Goal: Find specific page/section: Find specific page/section

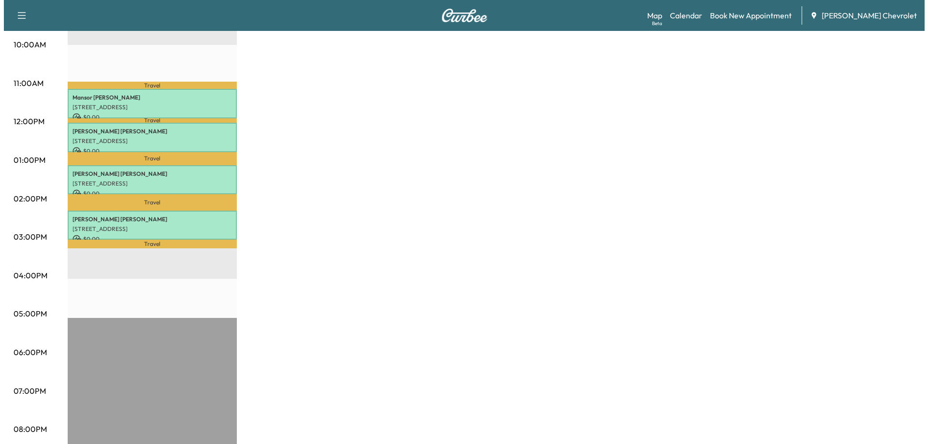
scroll to position [338, 0]
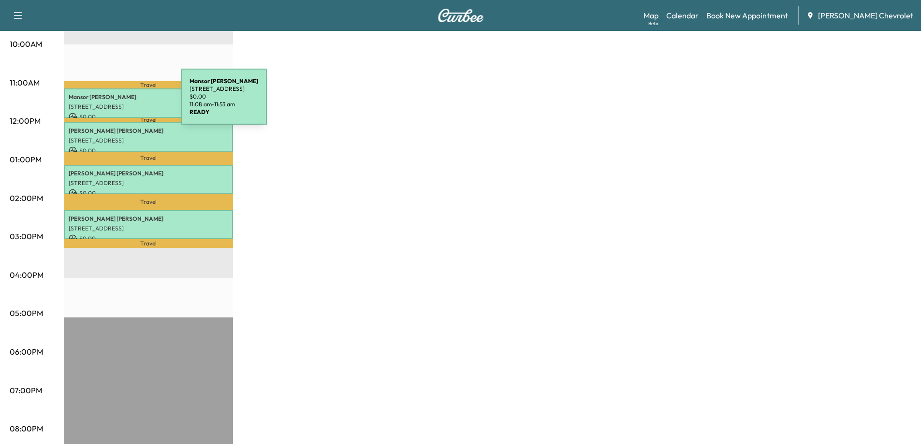
click at [108, 103] on p "[STREET_ADDRESS]" at bounding box center [149, 107] width 160 height 8
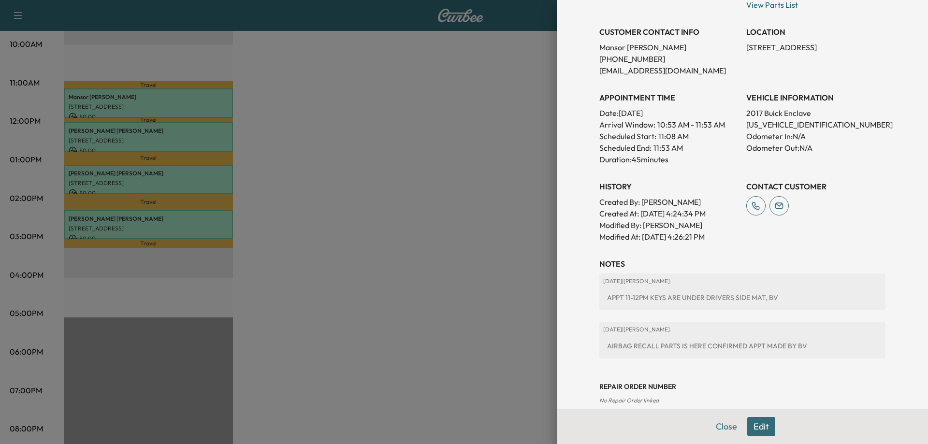
scroll to position [193, 0]
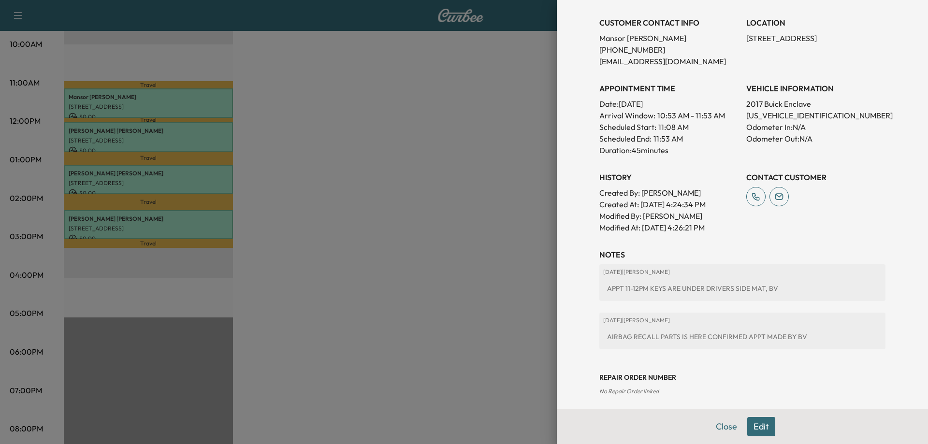
click at [114, 133] on div at bounding box center [464, 222] width 928 height 444
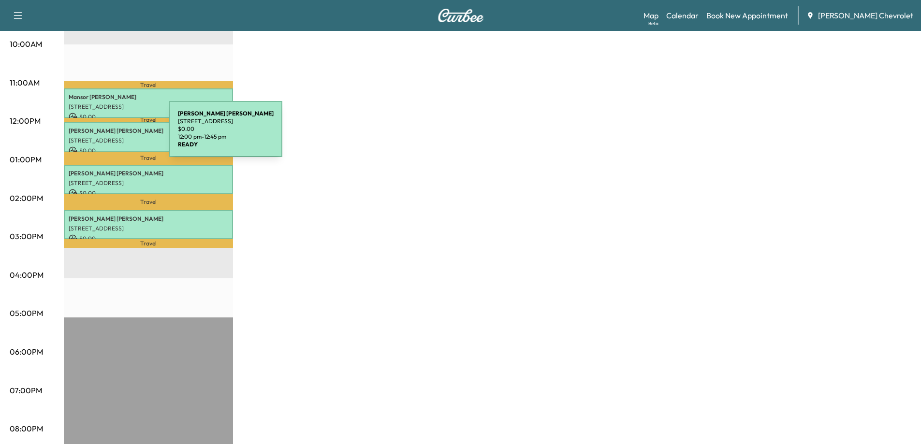
click at [97, 137] on p "[STREET_ADDRESS]" at bounding box center [149, 141] width 160 height 8
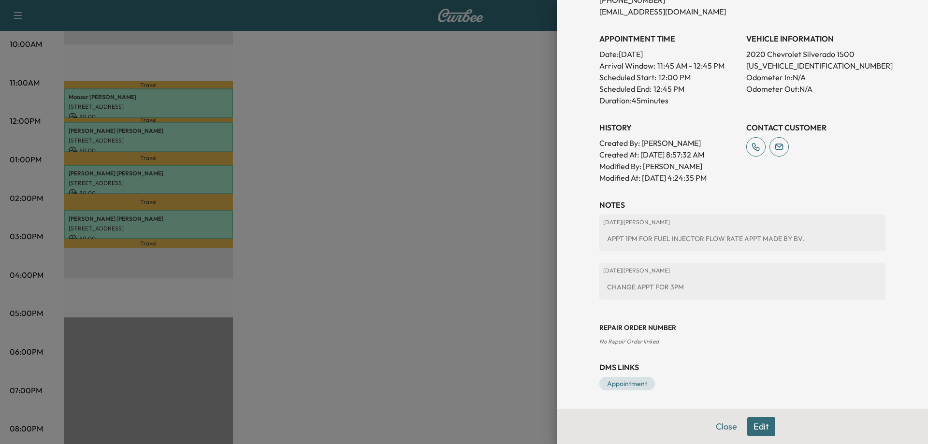
scroll to position [244, 0]
click at [353, 186] on div at bounding box center [464, 222] width 928 height 444
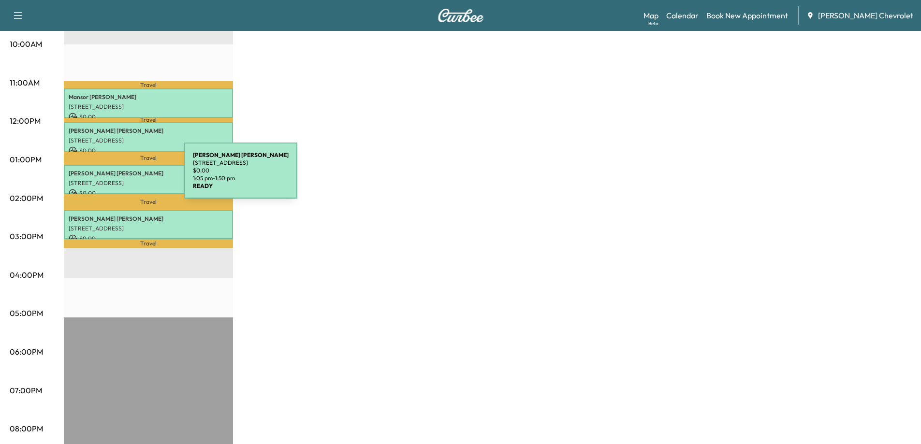
click at [112, 179] on p "[STREET_ADDRESS]" at bounding box center [149, 183] width 160 height 8
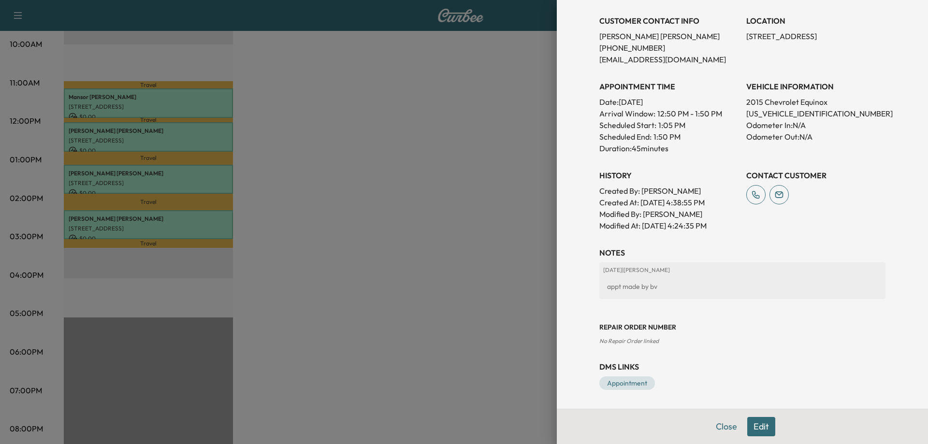
scroll to position [196, 0]
click at [418, 219] on div at bounding box center [464, 222] width 928 height 444
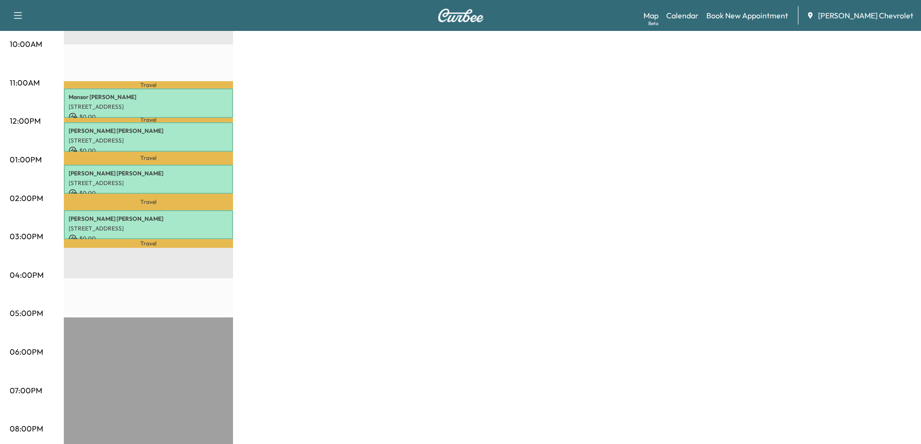
click at [126, 239] on p "Travel" at bounding box center [148, 243] width 169 height 8
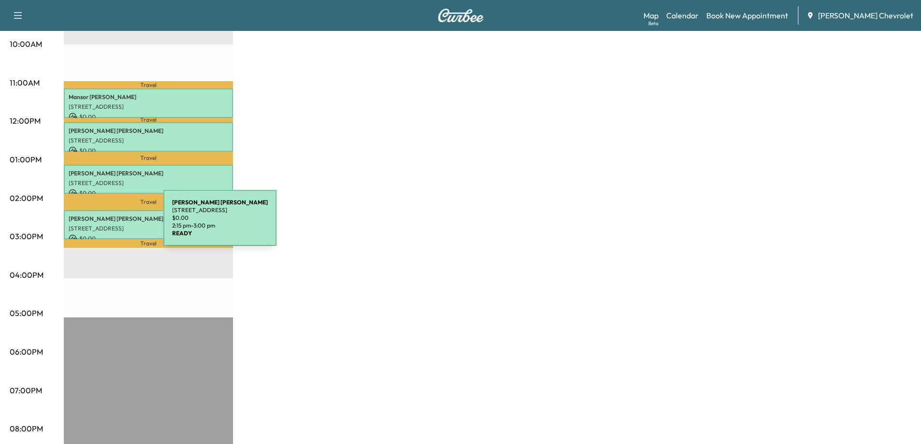
click at [91, 225] on p "[STREET_ADDRESS]" at bounding box center [149, 229] width 160 height 8
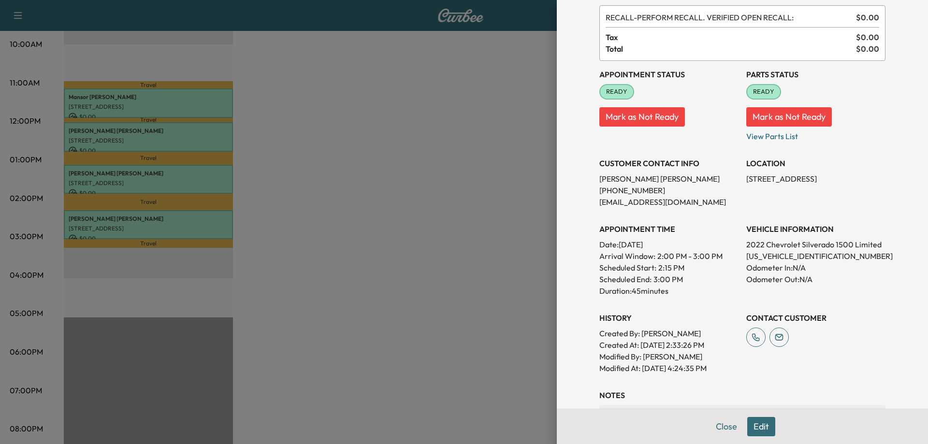
scroll to position [0, 0]
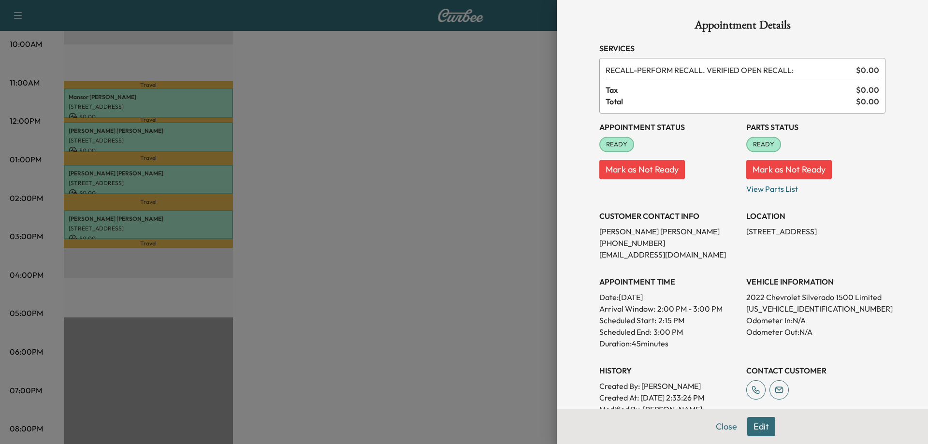
click at [105, 105] on div at bounding box center [464, 222] width 928 height 444
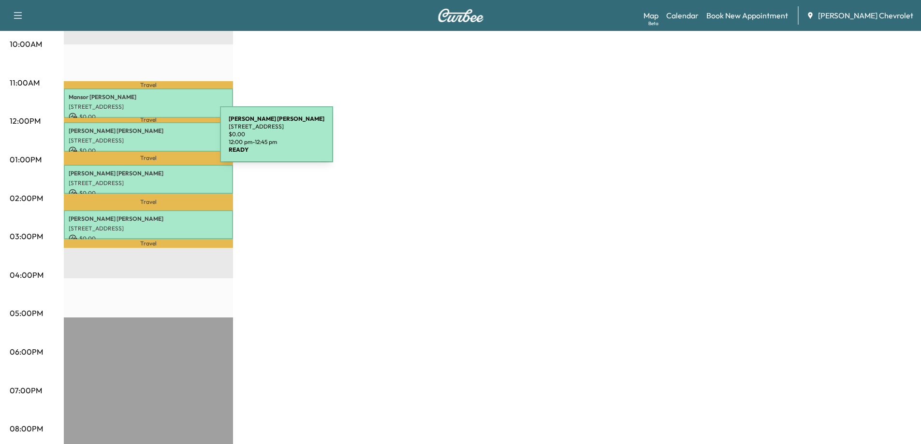
click at [147, 140] on p "[STREET_ADDRESS]" at bounding box center [149, 141] width 160 height 8
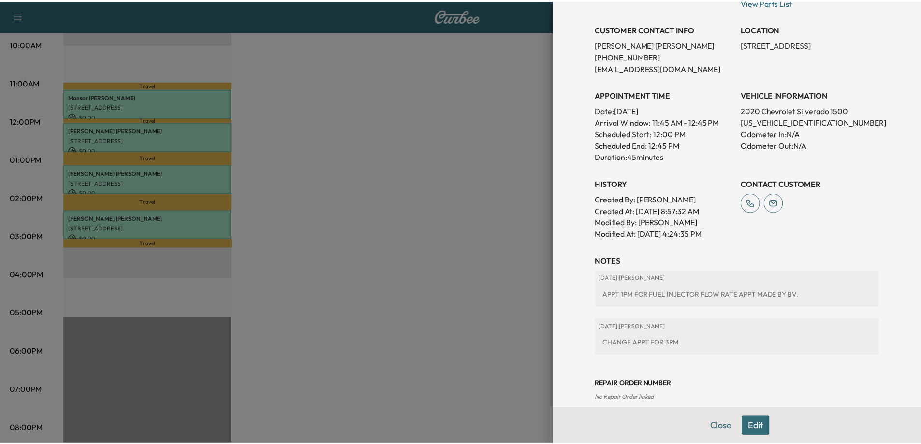
scroll to position [244, 0]
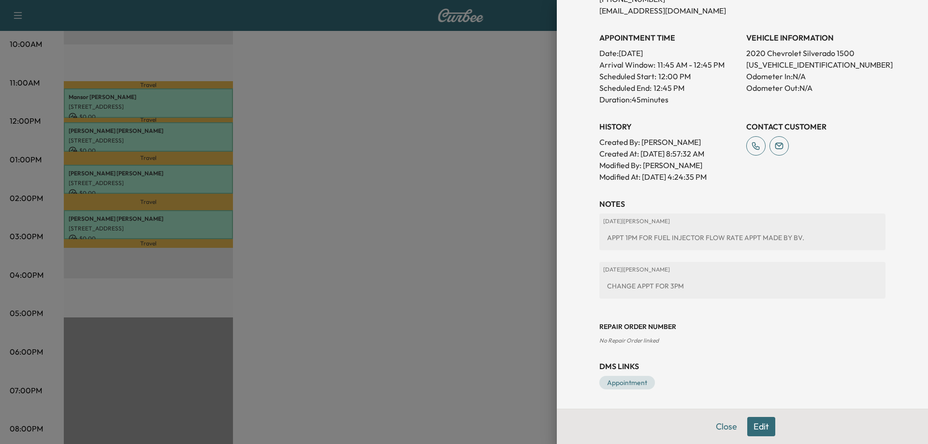
click at [361, 206] on div at bounding box center [464, 222] width 928 height 444
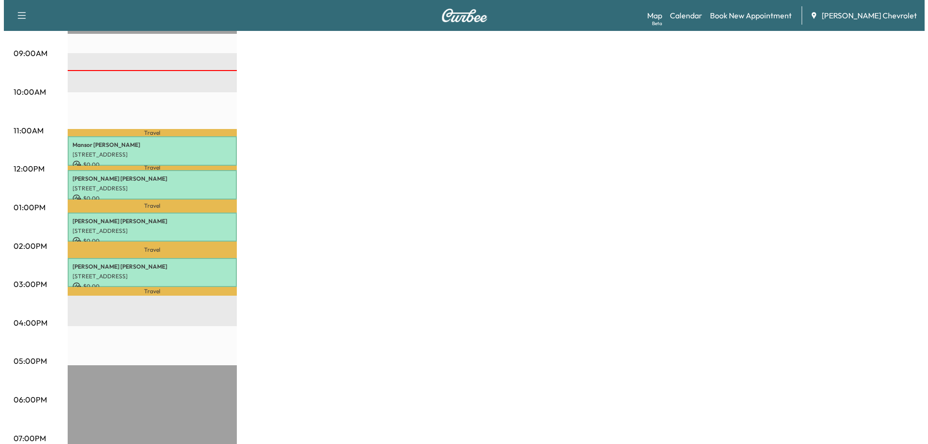
scroll to position [290, 0]
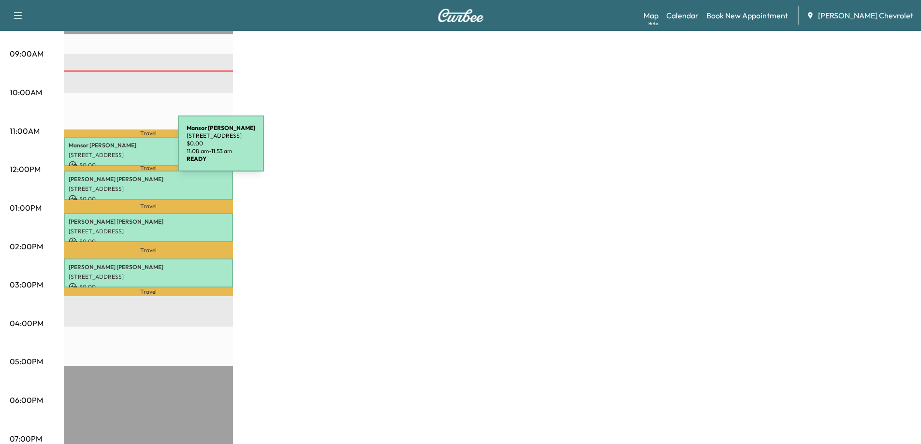
click at [105, 151] on p "[STREET_ADDRESS]" at bounding box center [149, 155] width 160 height 8
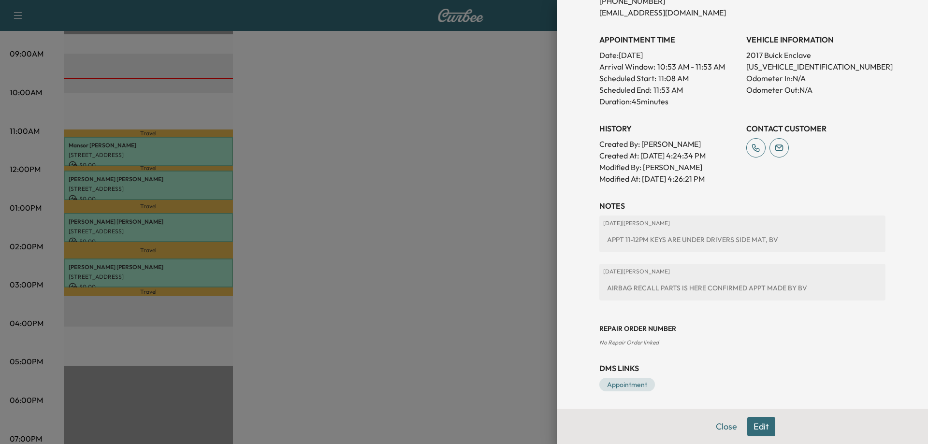
scroll to position [244, 0]
click at [110, 181] on div at bounding box center [464, 222] width 928 height 444
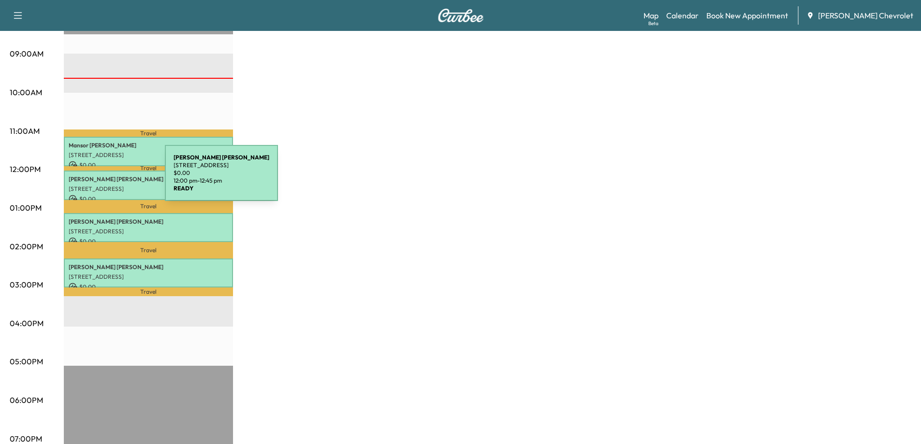
click at [92, 179] on p "[PERSON_NAME]" at bounding box center [149, 180] width 160 height 8
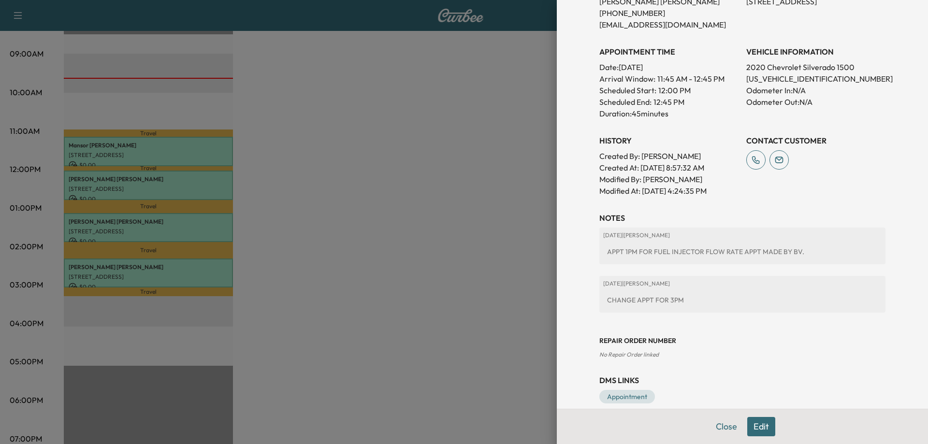
scroll to position [242, 0]
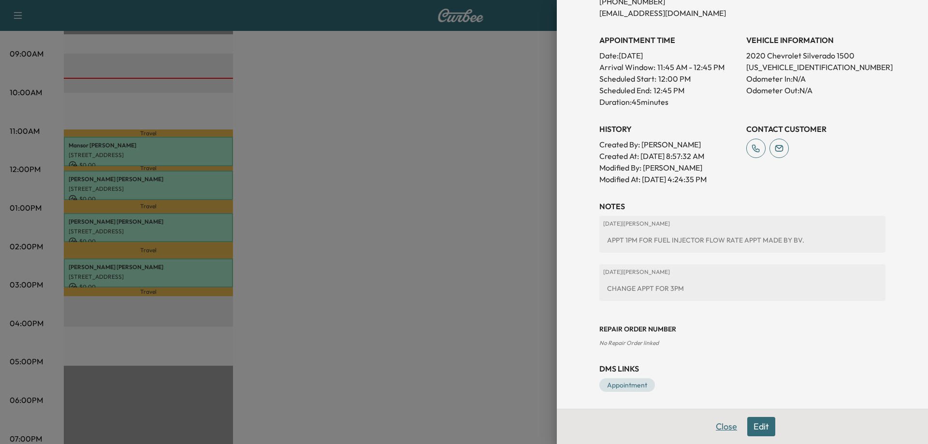
click at [716, 432] on button "Close" at bounding box center [727, 426] width 34 height 19
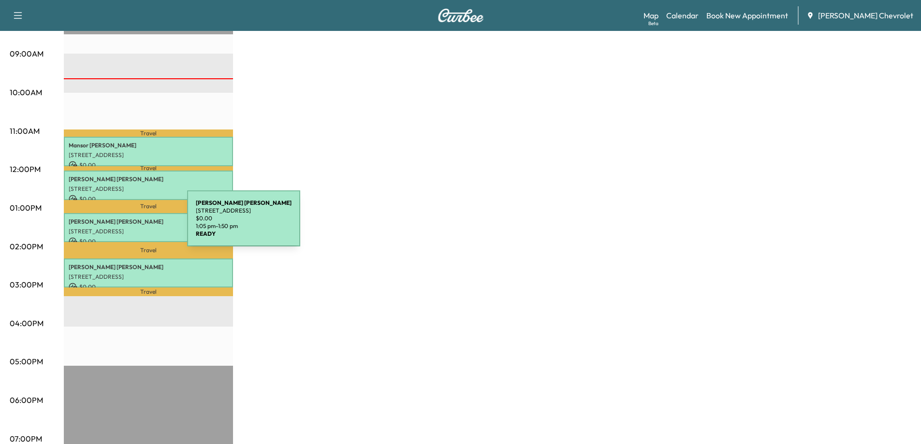
click at [115, 228] on p "[STREET_ADDRESS]" at bounding box center [149, 232] width 160 height 8
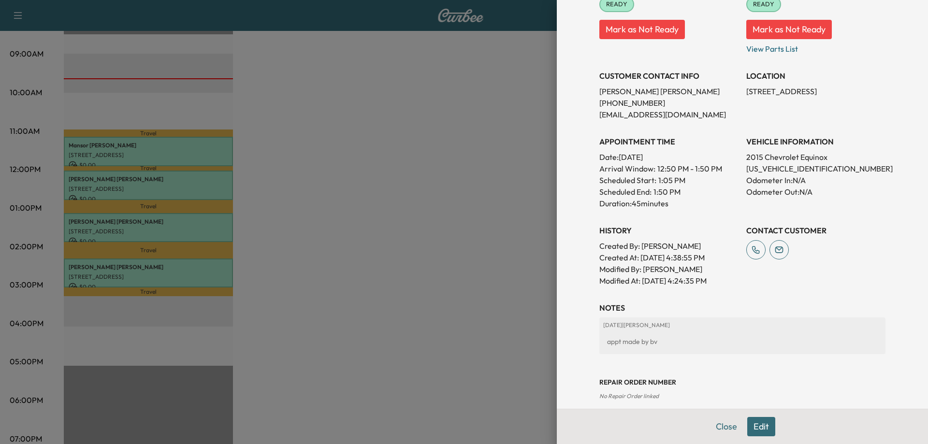
scroll to position [193, 0]
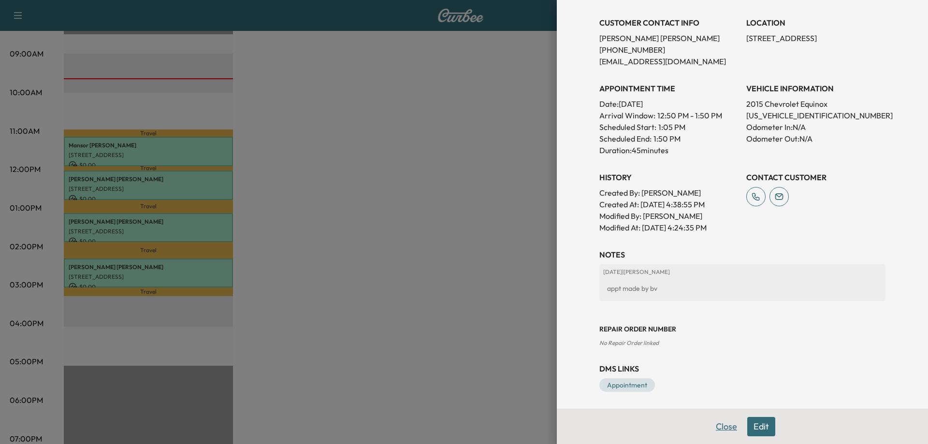
click at [725, 426] on button "Close" at bounding box center [727, 426] width 34 height 19
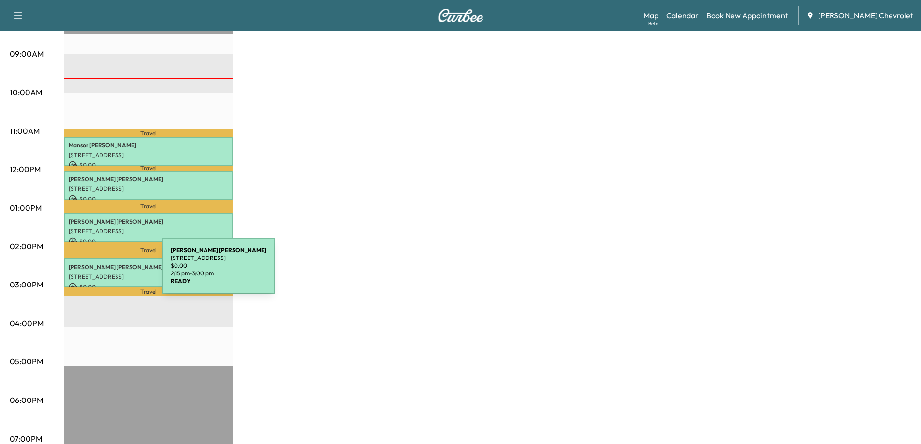
click at [89, 273] on p "[STREET_ADDRESS]" at bounding box center [149, 277] width 160 height 8
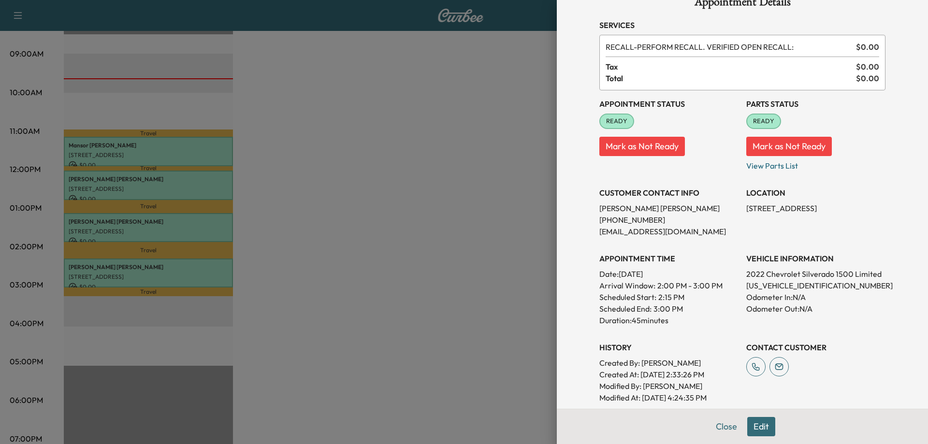
scroll to position [0, 0]
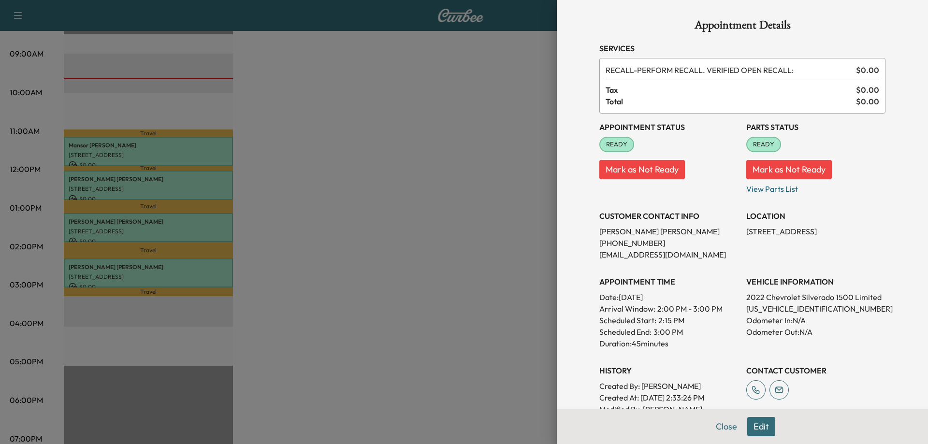
click at [138, 220] on div at bounding box center [464, 222] width 928 height 444
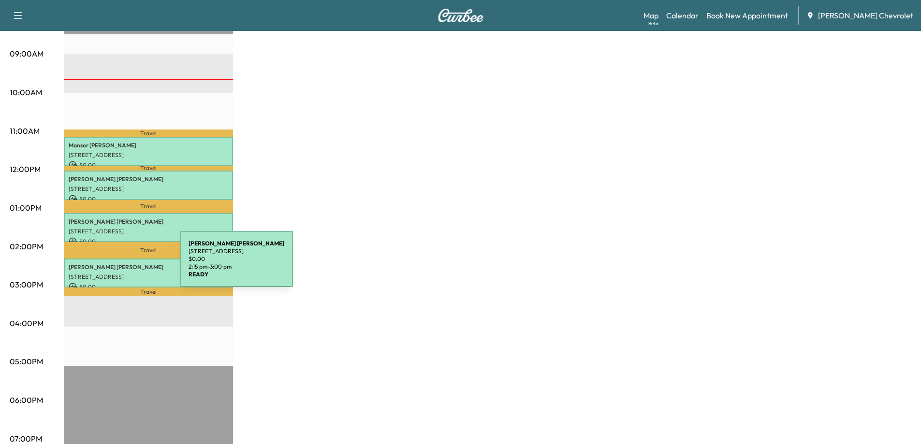
click at [107, 265] on p "[PERSON_NAME]" at bounding box center [149, 268] width 160 height 8
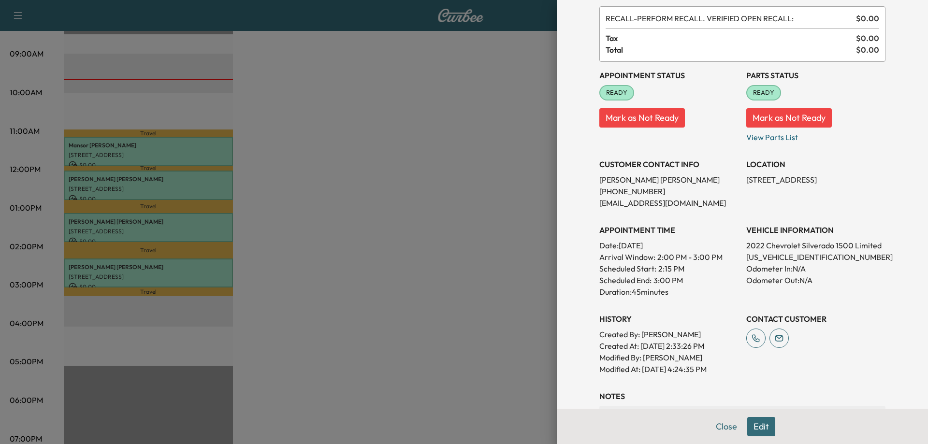
scroll to position [145, 0]
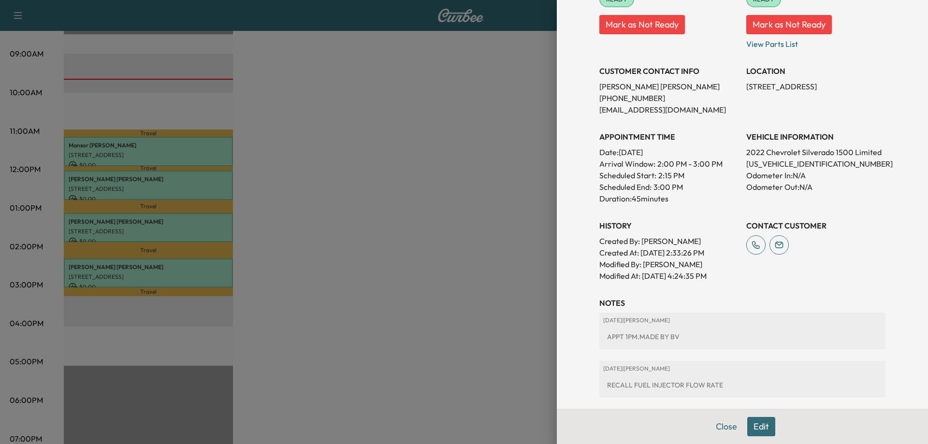
click at [126, 217] on div at bounding box center [464, 222] width 928 height 444
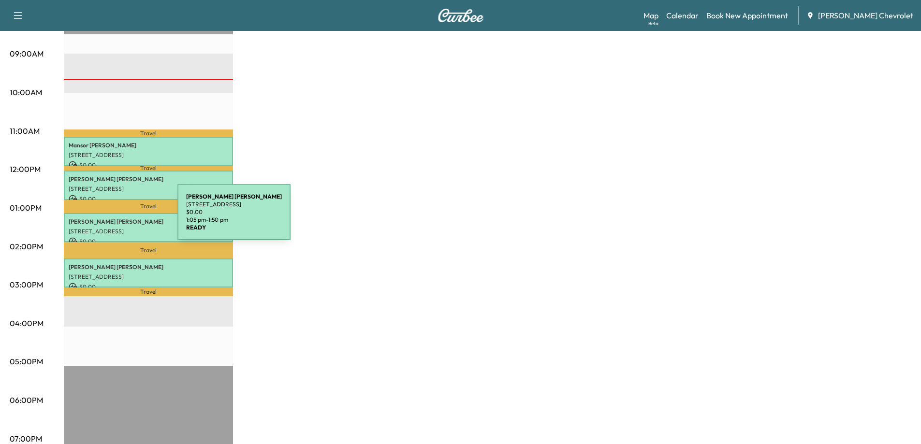
click at [105, 218] on p "[PERSON_NAME]" at bounding box center [149, 222] width 160 height 8
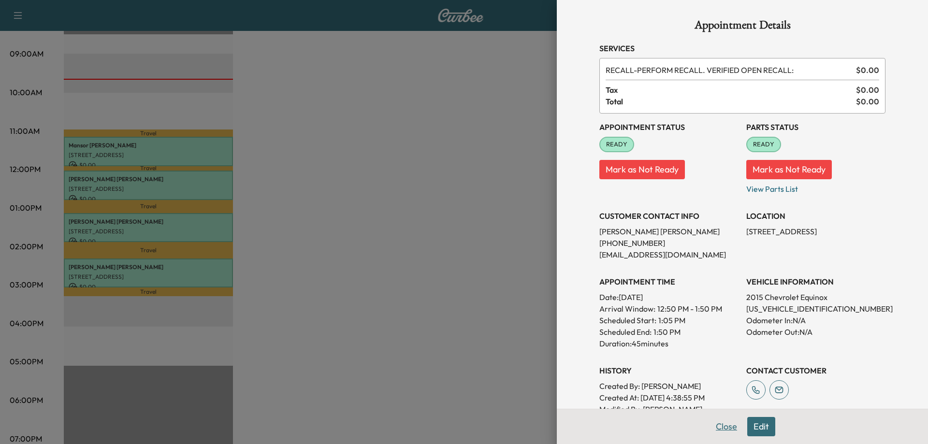
click at [718, 428] on button "Close" at bounding box center [727, 426] width 34 height 19
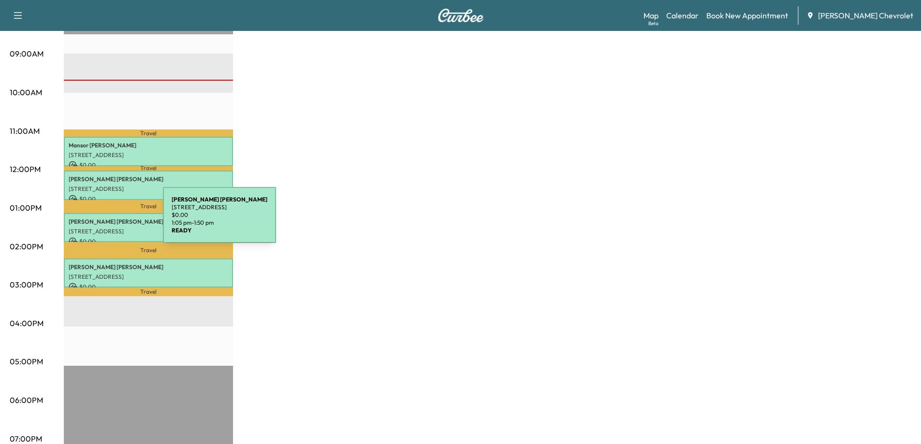
click at [90, 221] on p "[PERSON_NAME]" at bounding box center [149, 222] width 160 height 8
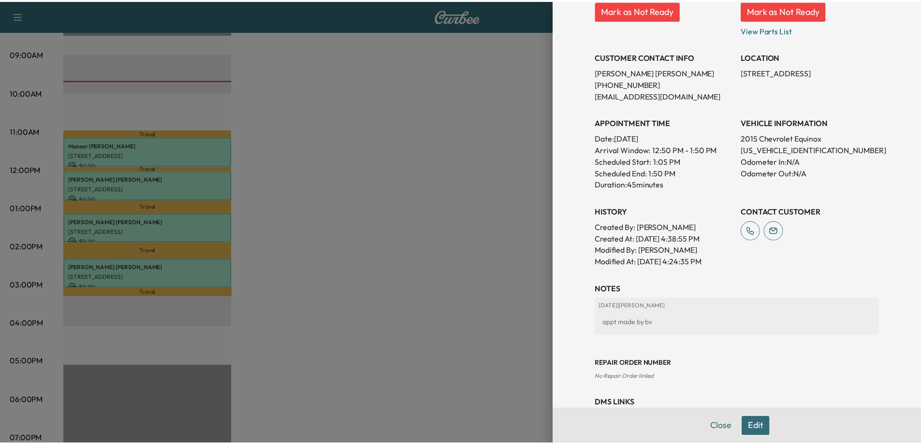
scroll to position [196, 0]
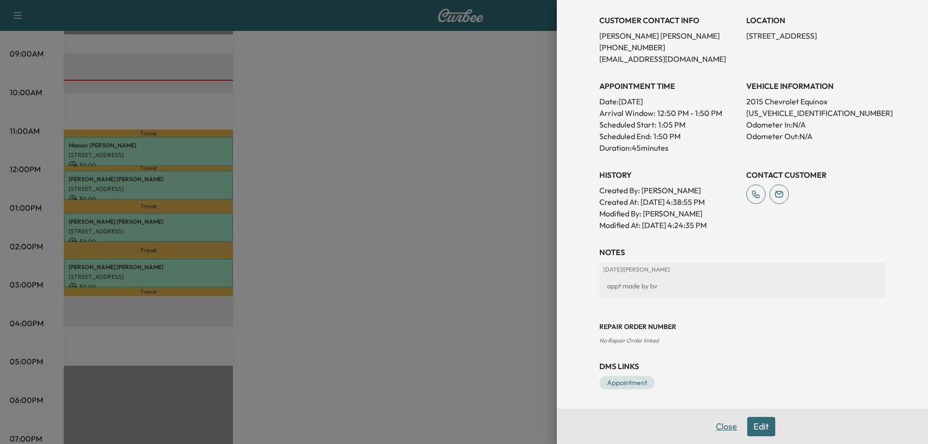
click at [715, 429] on button "Close" at bounding box center [727, 426] width 34 height 19
